Goal: Information Seeking & Learning: Understand process/instructions

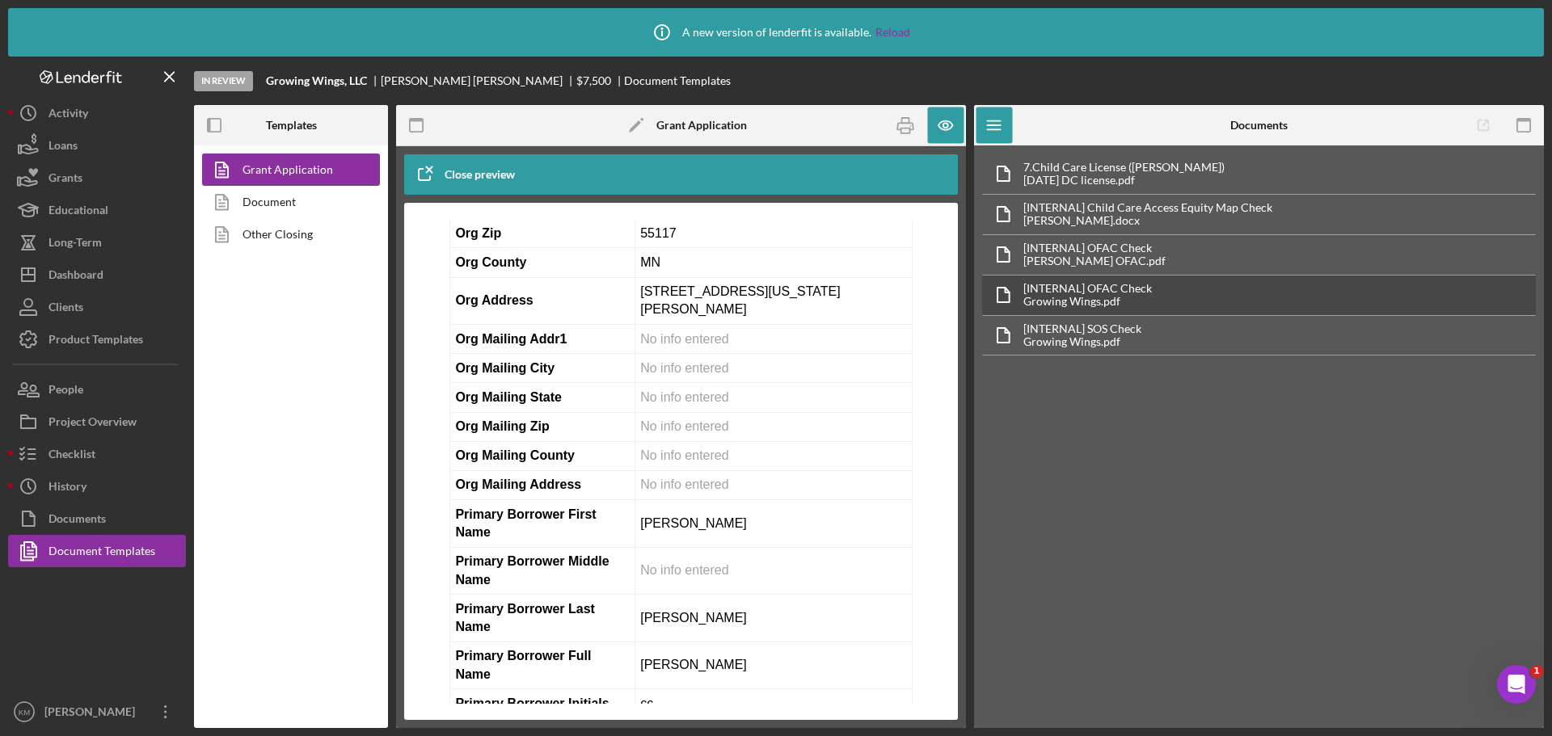
scroll to position [926, 0]
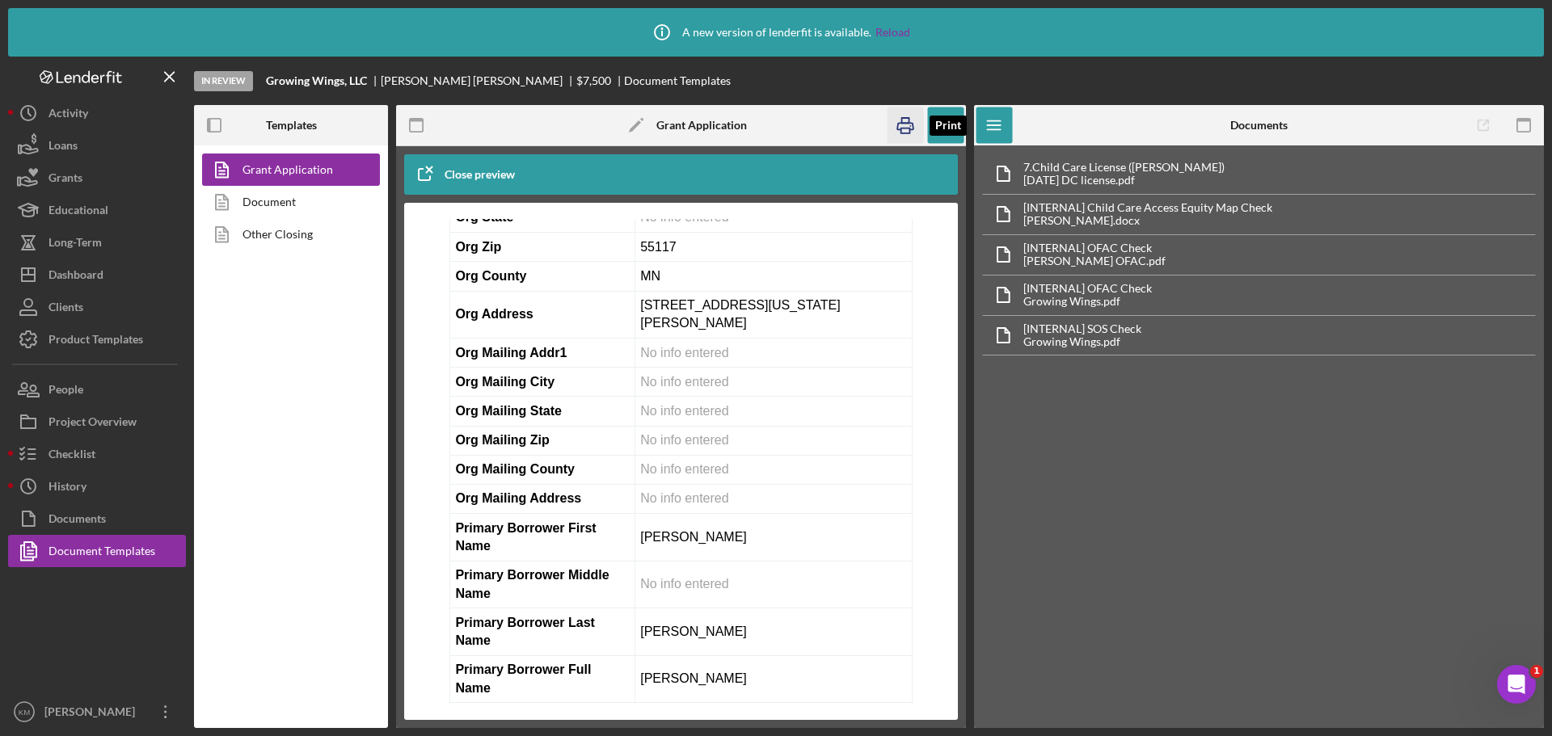
click at [905, 121] on icon "button" at bounding box center [906, 126] width 36 height 36
click at [276, 205] on link "Document" at bounding box center [287, 202] width 170 height 32
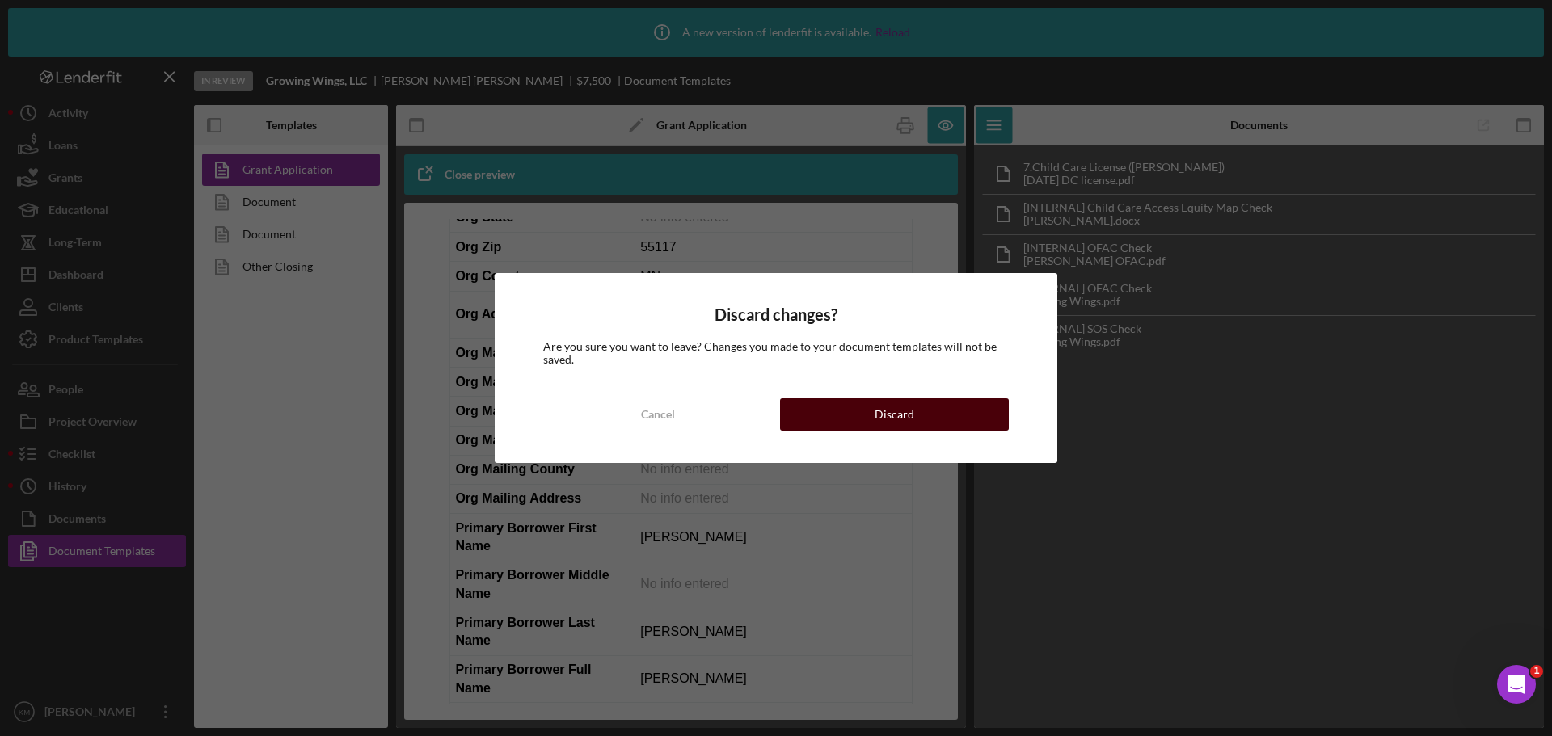
click at [847, 412] on button "Discard" at bounding box center [894, 414] width 229 height 32
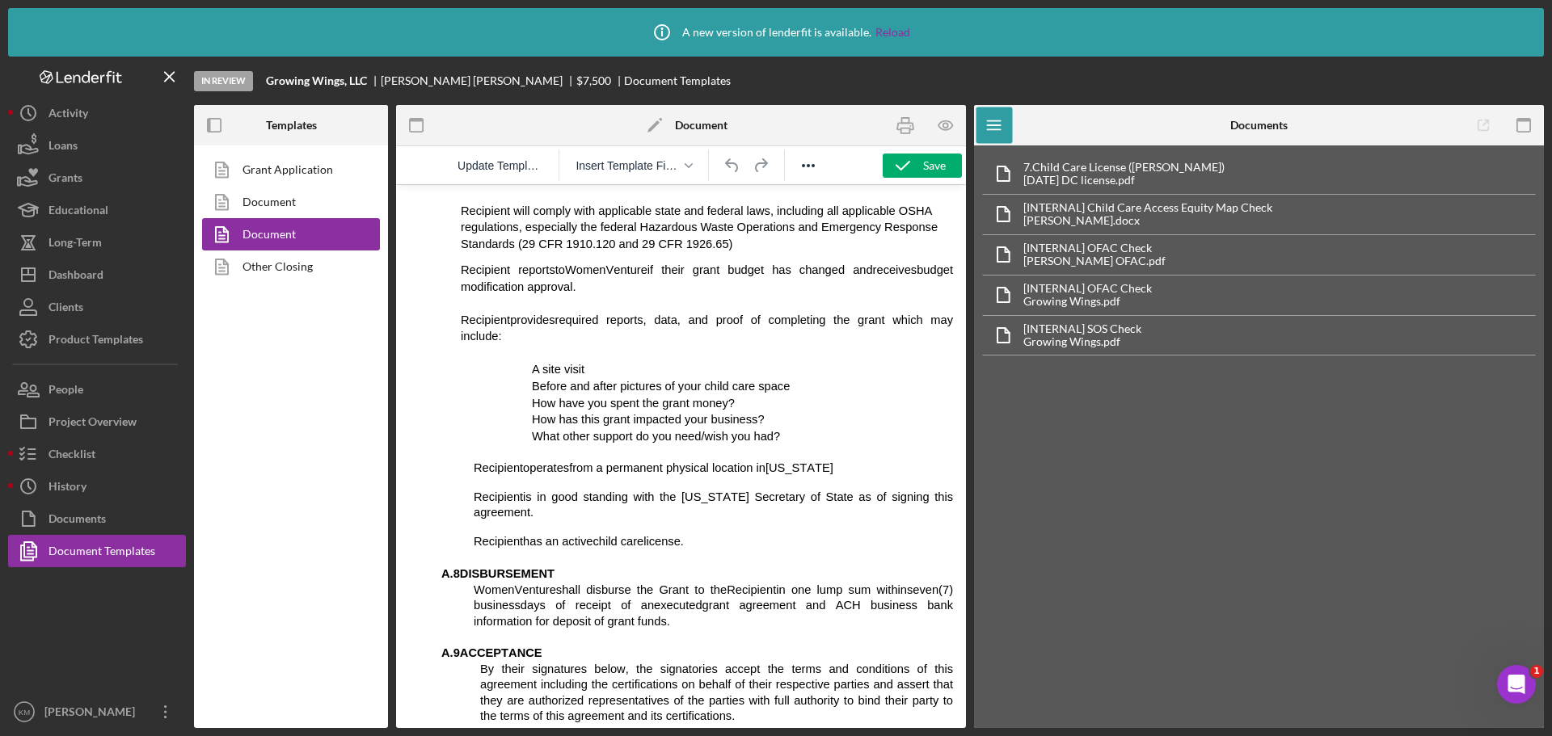
scroll to position [970, 0]
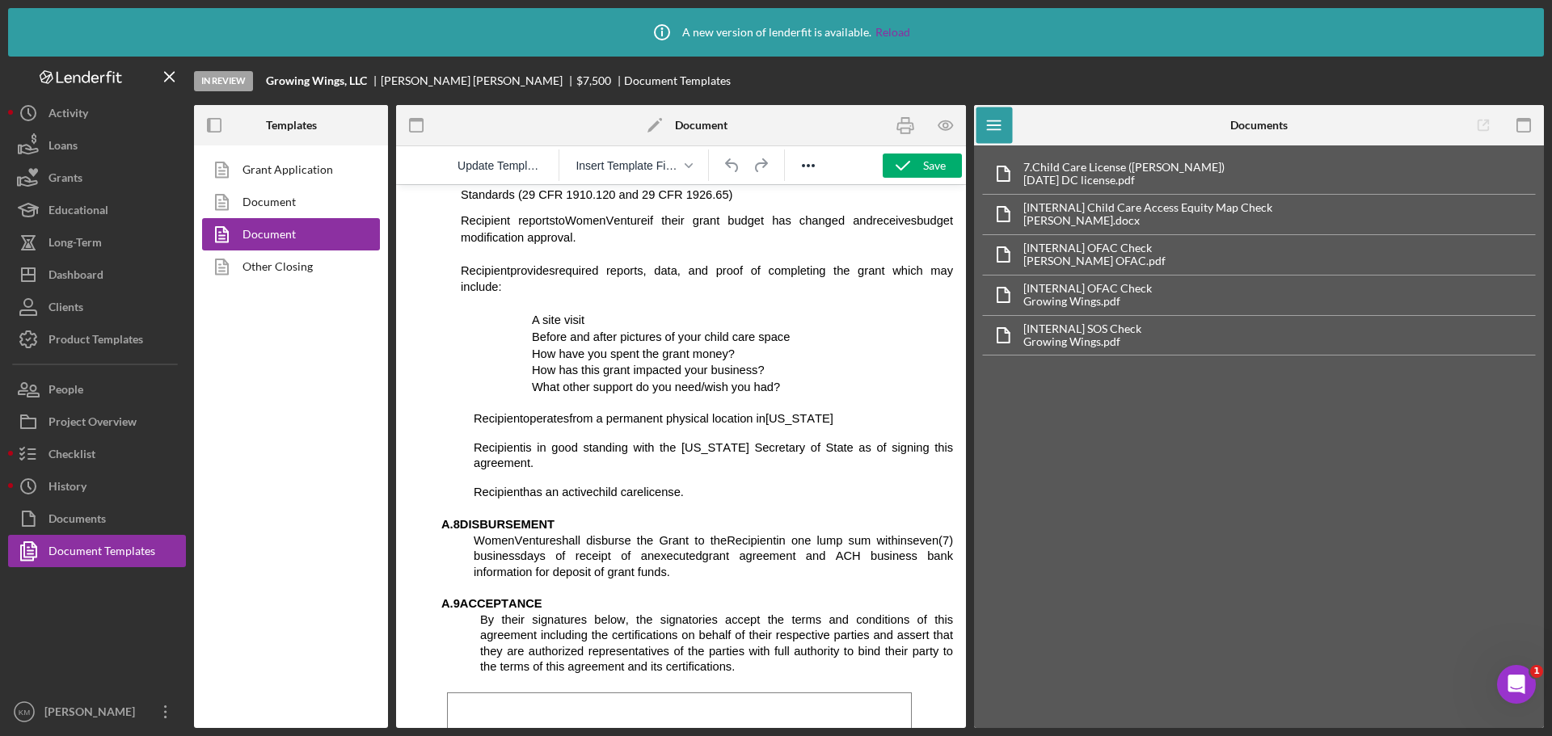
click at [609, 541] on p "WomenVenture shall disburse the Grant to the Recipient in one lump sum within s…" at bounding box center [697, 556] width 512 height 47
click at [670, 566] on span "Rich Text Area. Press ALT-0 for help." at bounding box center [671, 572] width 3 height 13
click at [720, 346] on li "How have you spent the grant money?" at bounding box center [742, 354] width 421 height 17
click at [300, 265] on link "Other Closing" at bounding box center [287, 267] width 170 height 32
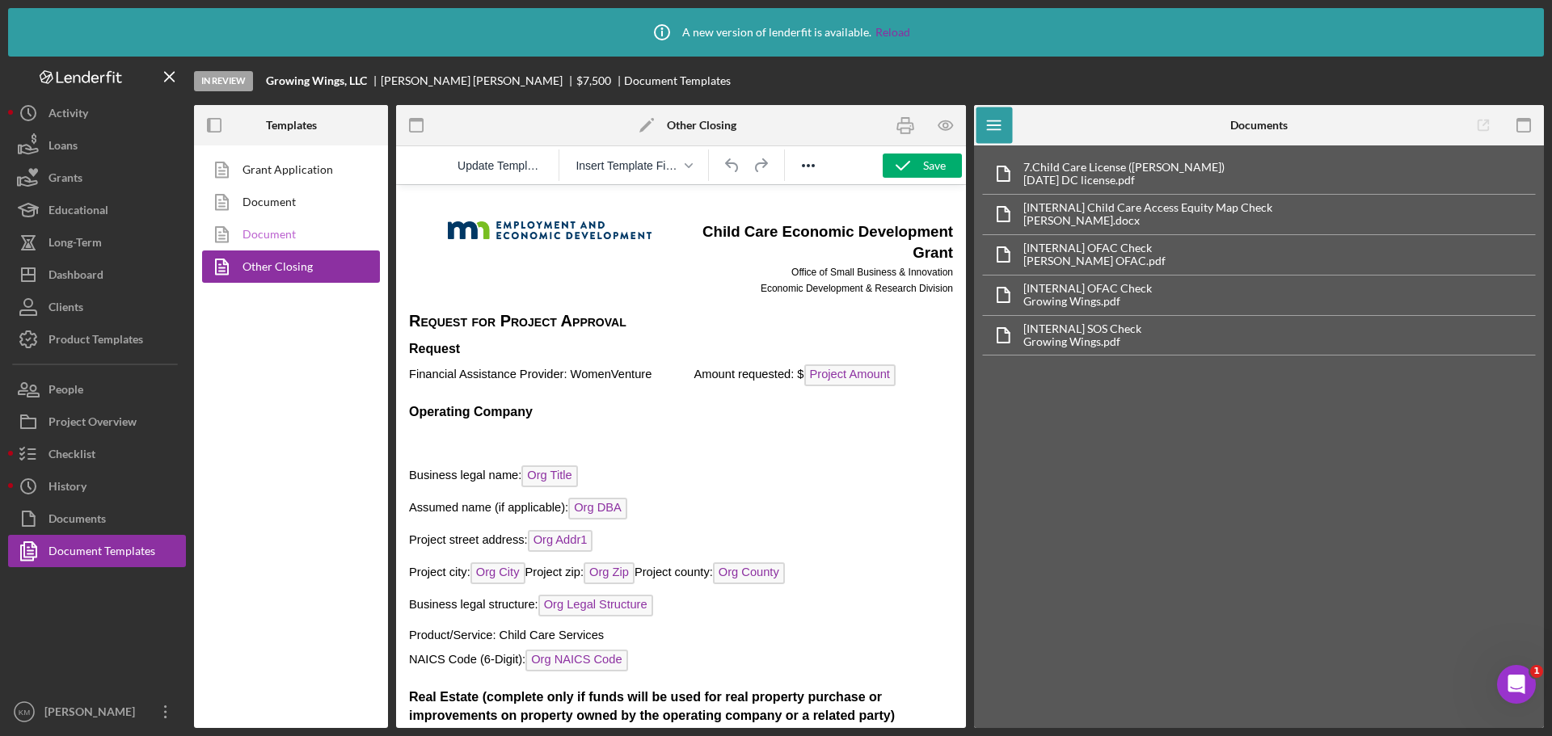
click at [282, 233] on link "Document" at bounding box center [287, 234] width 170 height 32
